Goal: Task Accomplishment & Management: Use online tool/utility

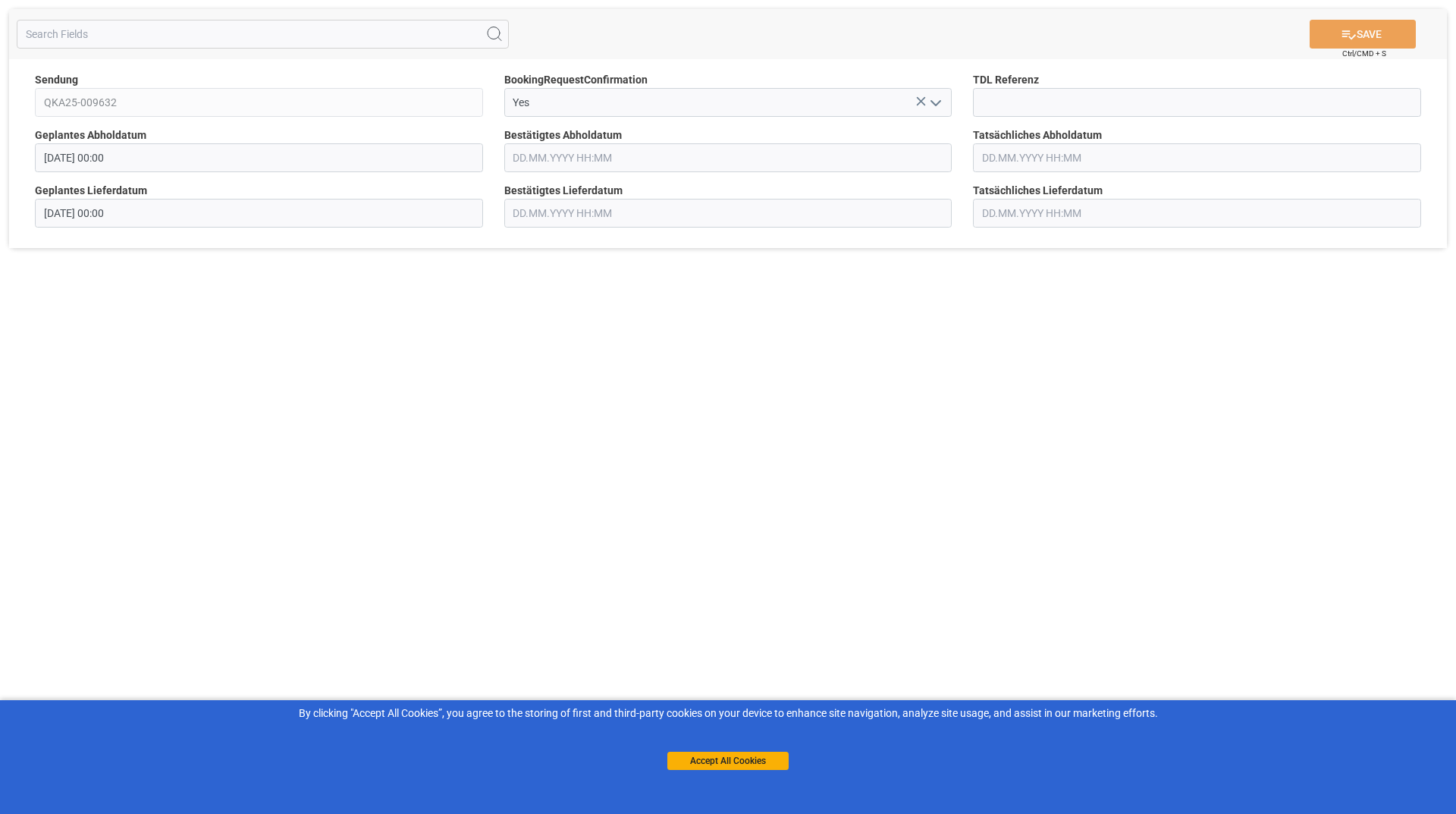
click at [936, 102] on icon "open menu" at bounding box center [936, 103] width 18 height 18
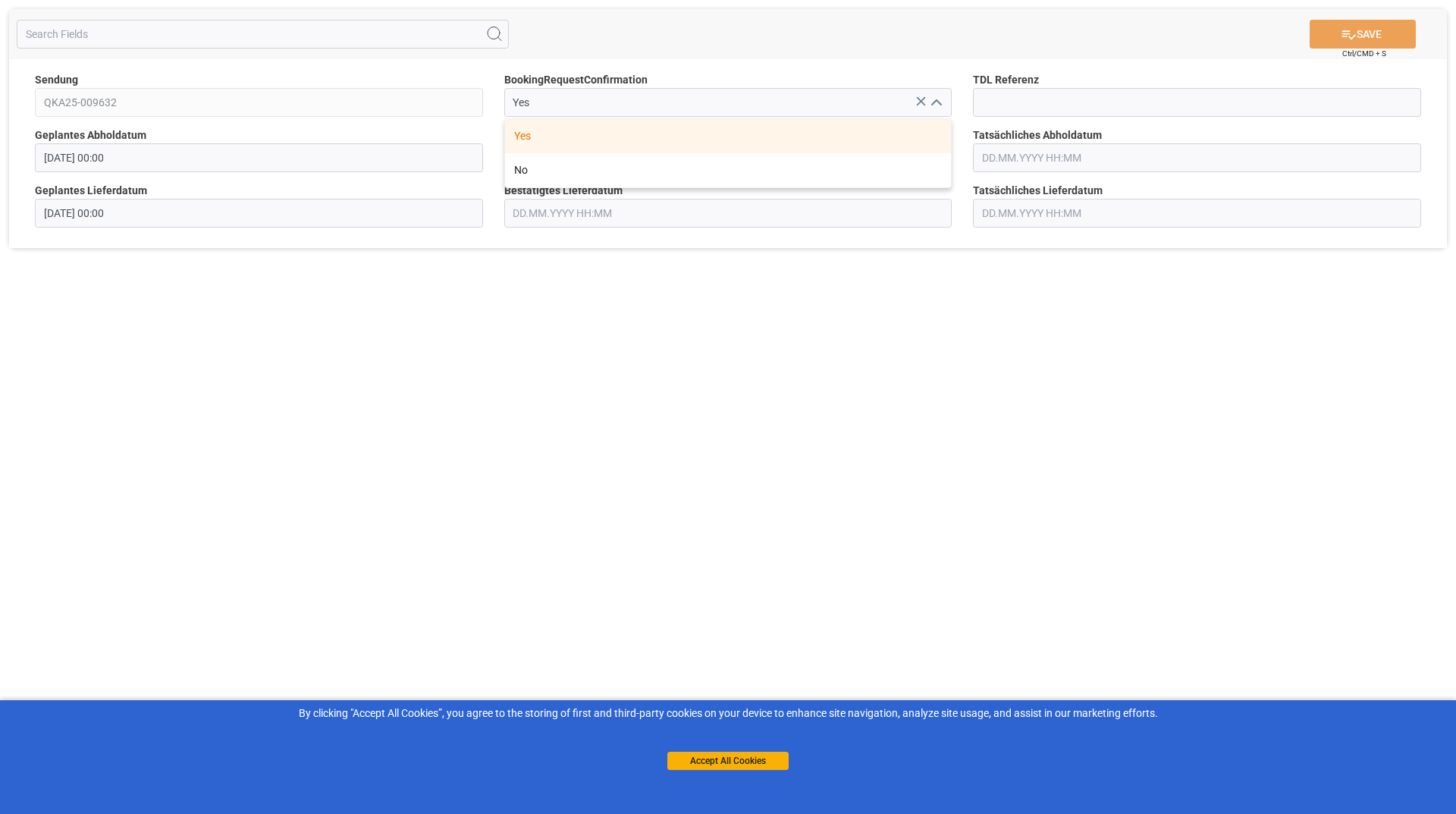
click at [899, 120] on div "Yes" at bounding box center [729, 136] width 447 height 34
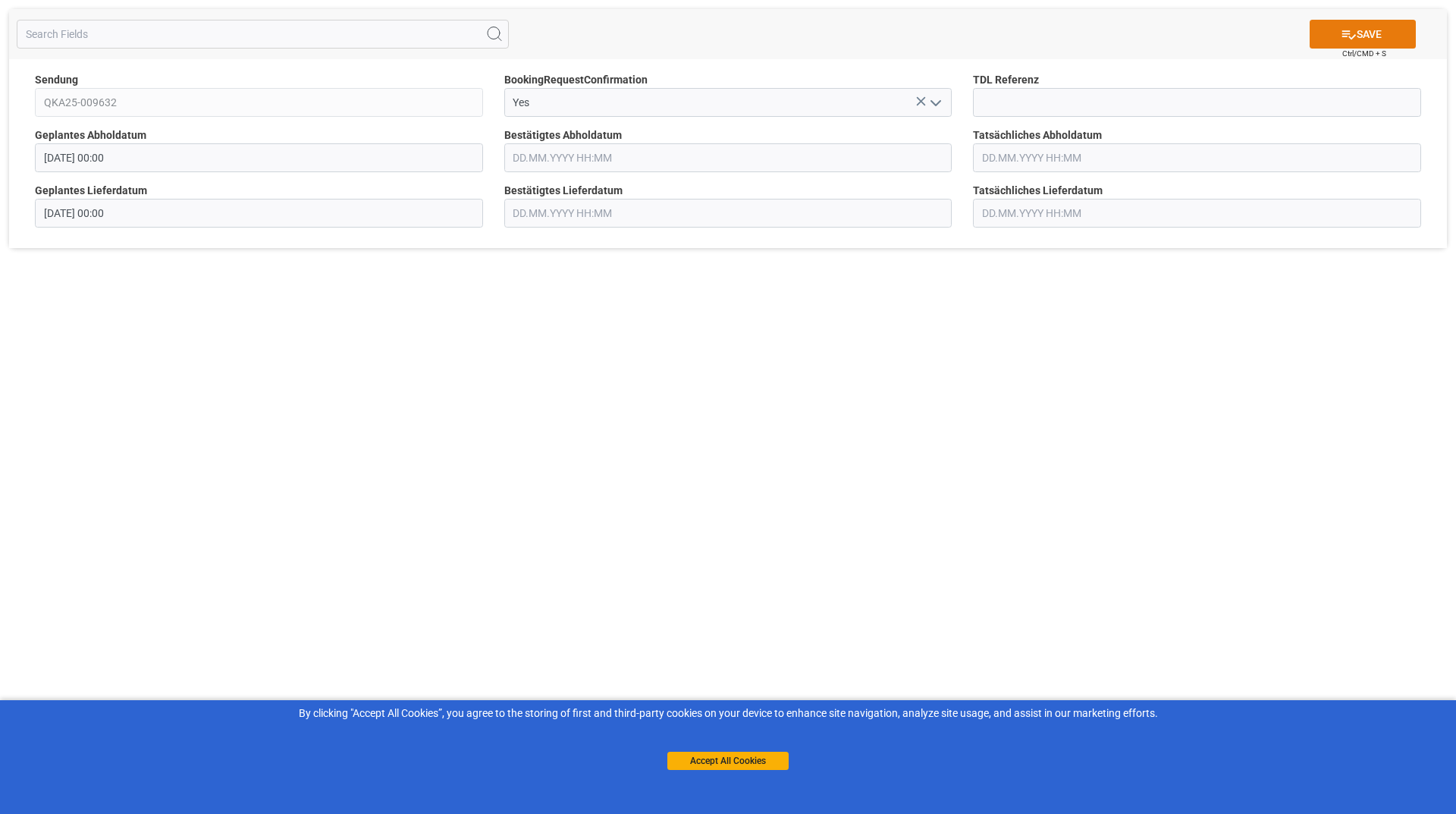
click at [1363, 36] on button "SAVE" at bounding box center [1363, 34] width 106 height 29
click at [938, 103] on polyline "open menu" at bounding box center [935, 104] width 9 height 5
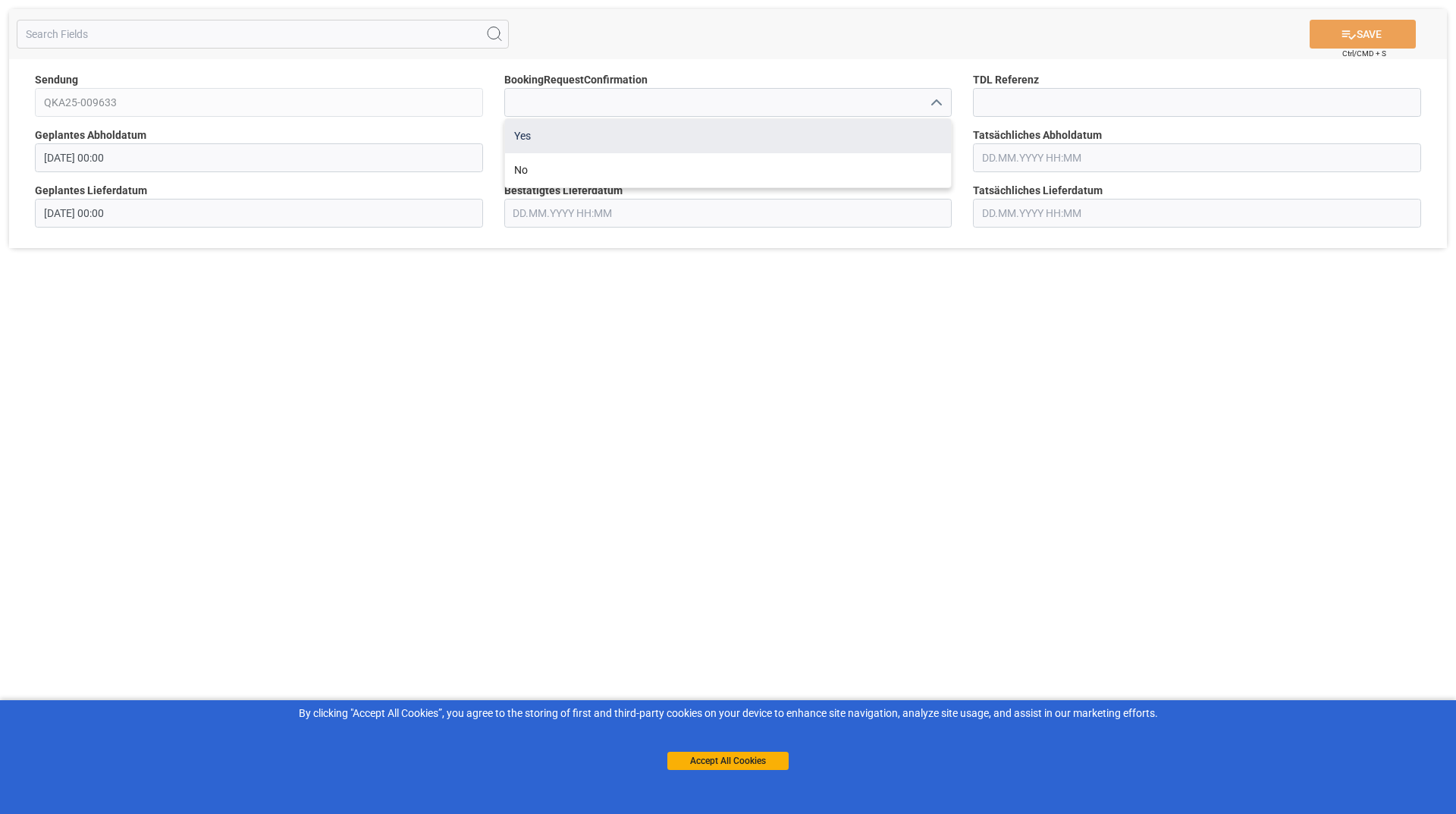
click at [804, 140] on div "Yes" at bounding box center [729, 136] width 447 height 34
type input "Yes"
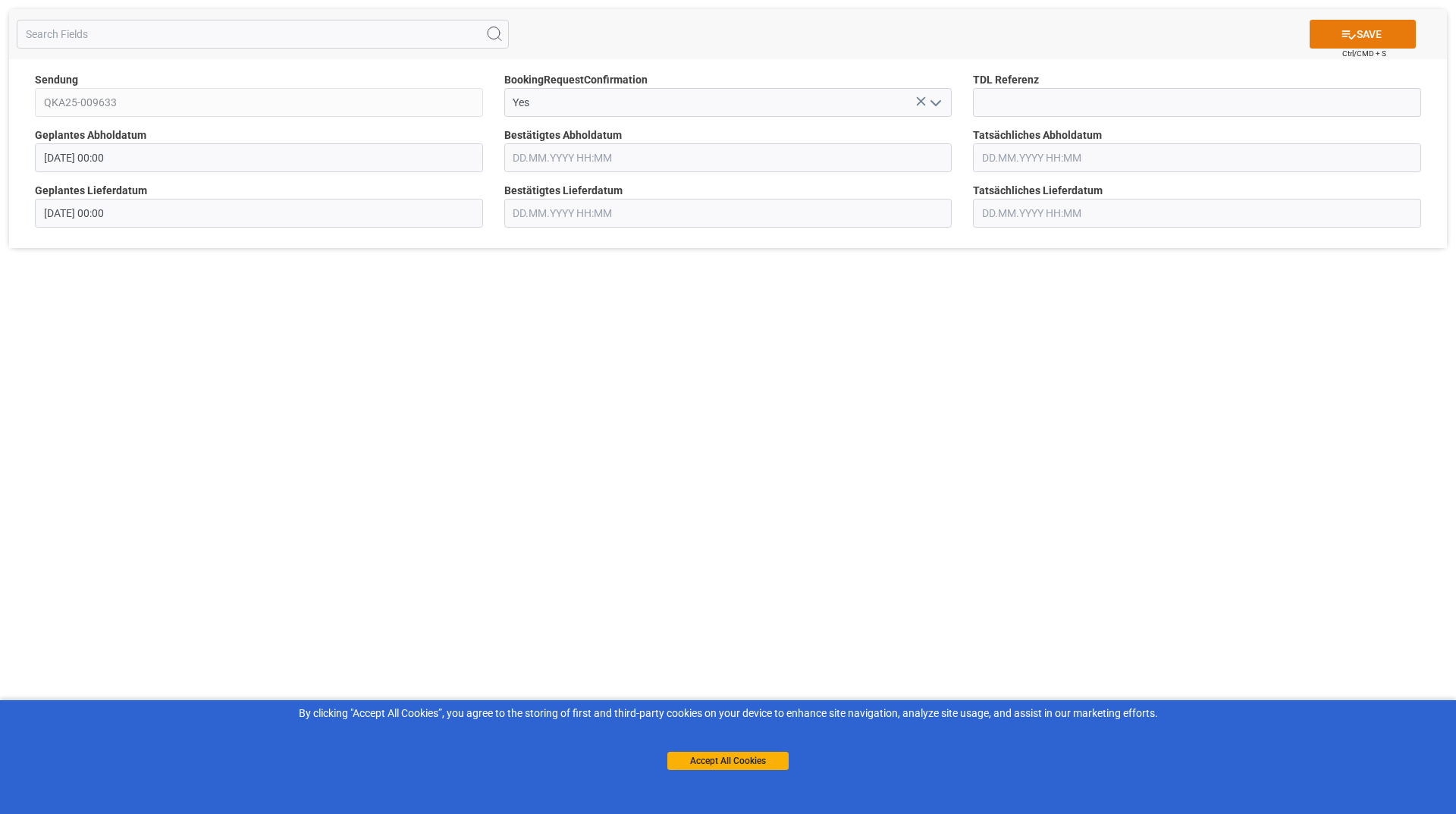
click at [1381, 36] on button "SAVE" at bounding box center [1363, 34] width 106 height 29
